Goal: Transaction & Acquisition: Purchase product/service

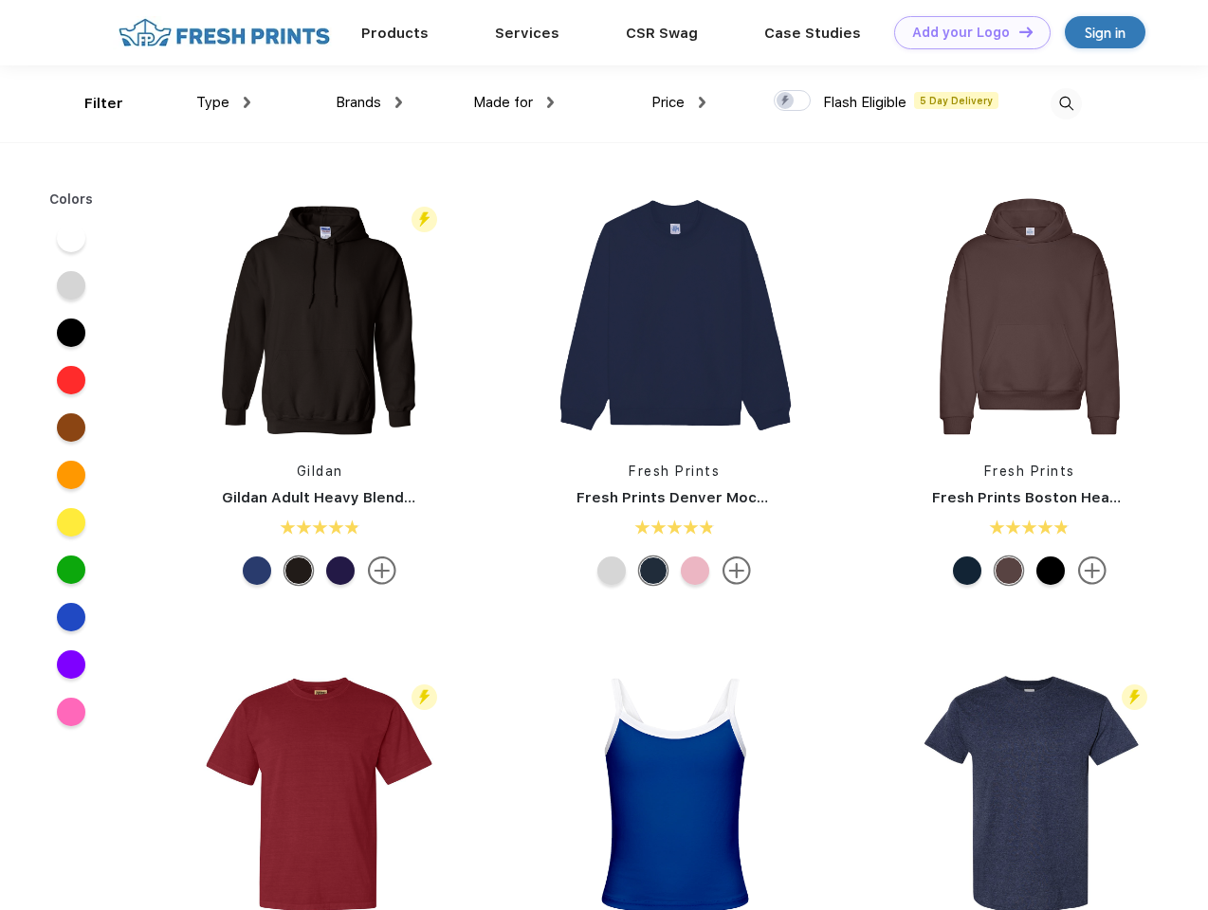
click at [965, 32] on link "Add your Logo Design Tool" at bounding box center [972, 32] width 156 height 33
click at [0, 0] on div "Design Tool" at bounding box center [0, 0] width 0 height 0
click at [1017, 31] on link "Add your Logo Design Tool" at bounding box center [972, 32] width 156 height 33
click at [91, 103] on div "Filter" at bounding box center [103, 104] width 39 height 22
click at [224, 102] on span "Type" at bounding box center [212, 102] width 33 height 17
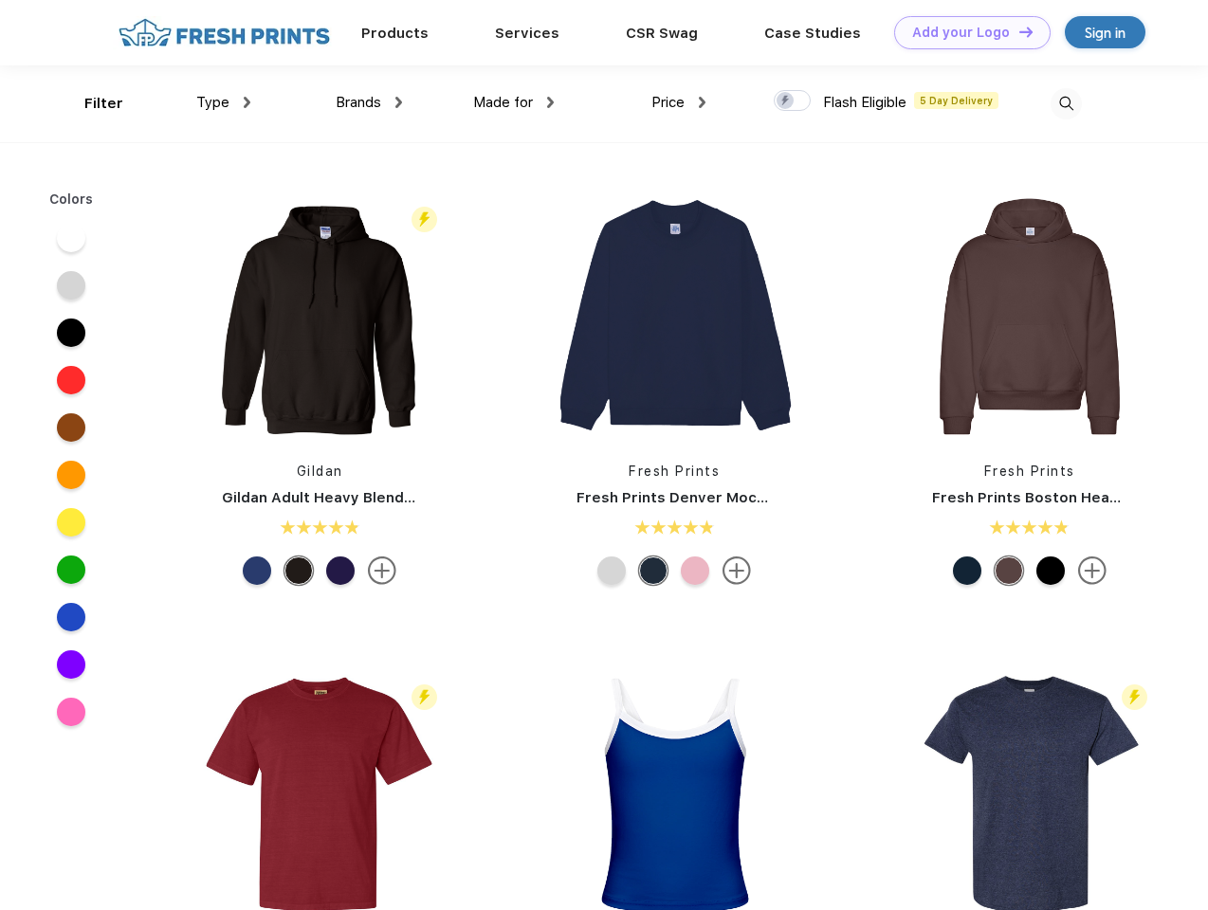
click at [369, 102] on span "Brands" at bounding box center [359, 102] width 46 height 17
click at [514, 102] on span "Made for" at bounding box center [503, 102] width 60 height 17
click at [679, 102] on span "Price" at bounding box center [667, 102] width 33 height 17
click at [793, 101] on div at bounding box center [792, 100] width 37 height 21
click at [786, 101] on input "checkbox" at bounding box center [780, 95] width 12 height 12
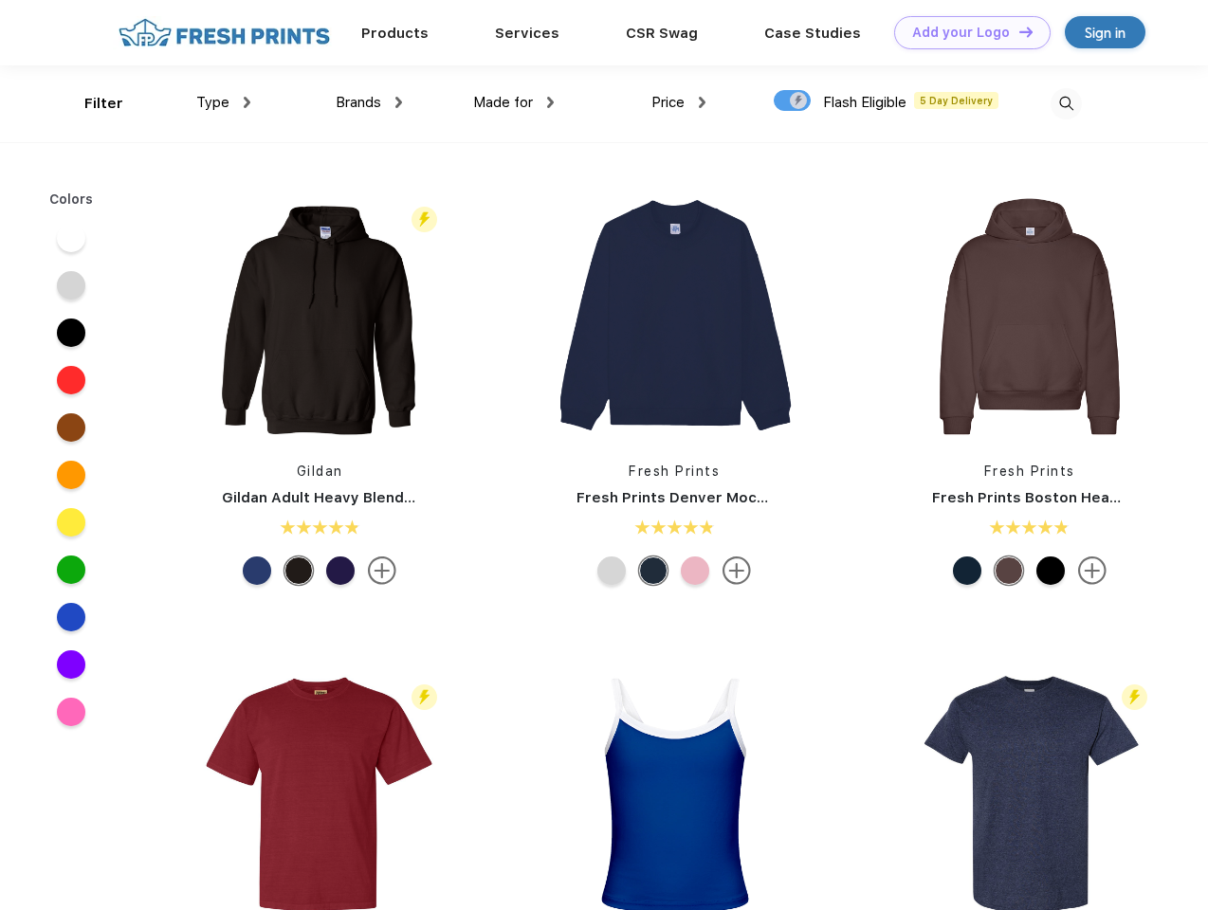
click at [1066, 103] on img at bounding box center [1066, 103] width 31 height 31
